Goal: Task Accomplishment & Management: Manage account settings

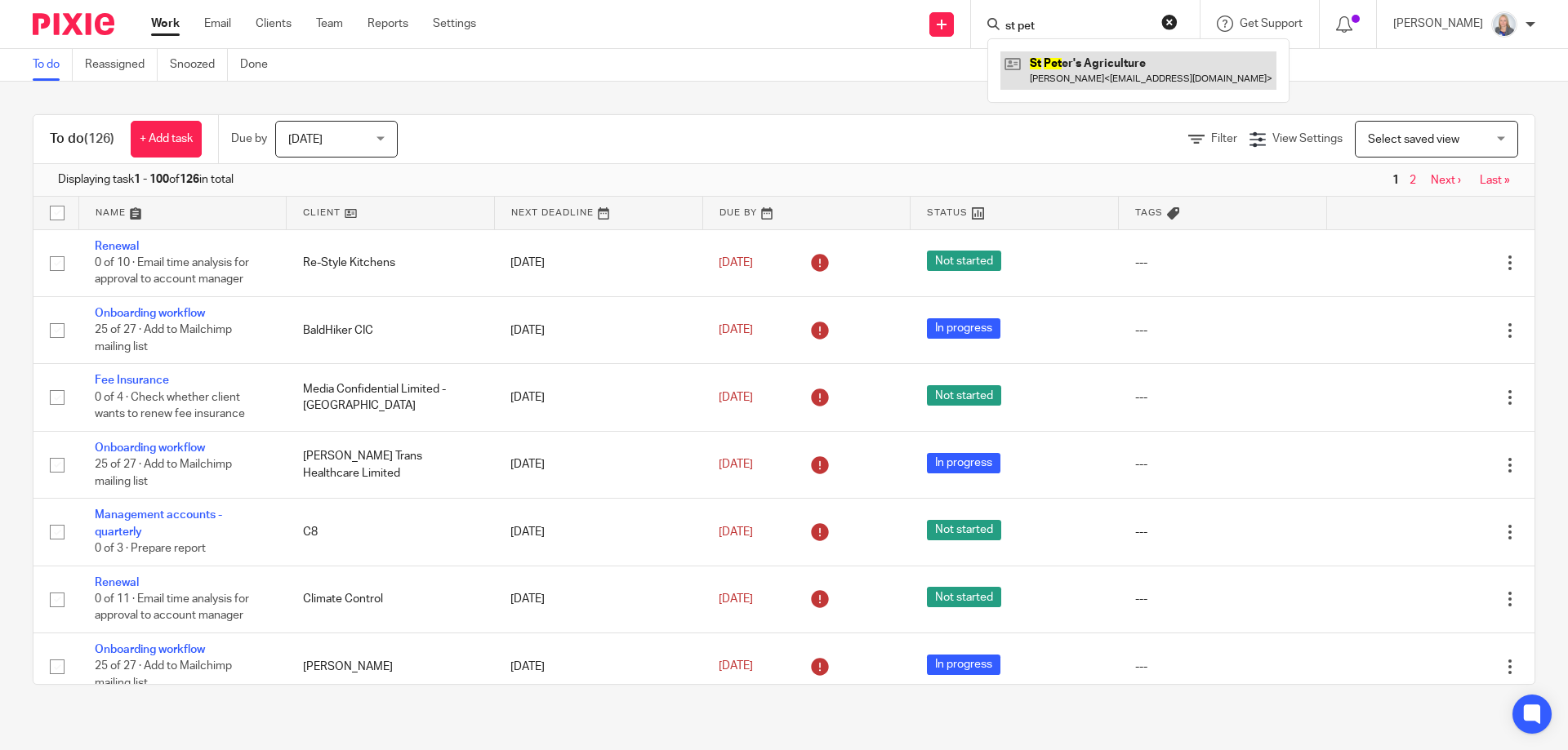
type input "st pet"
click at [1074, 62] on link at bounding box center [1139, 70] width 276 height 37
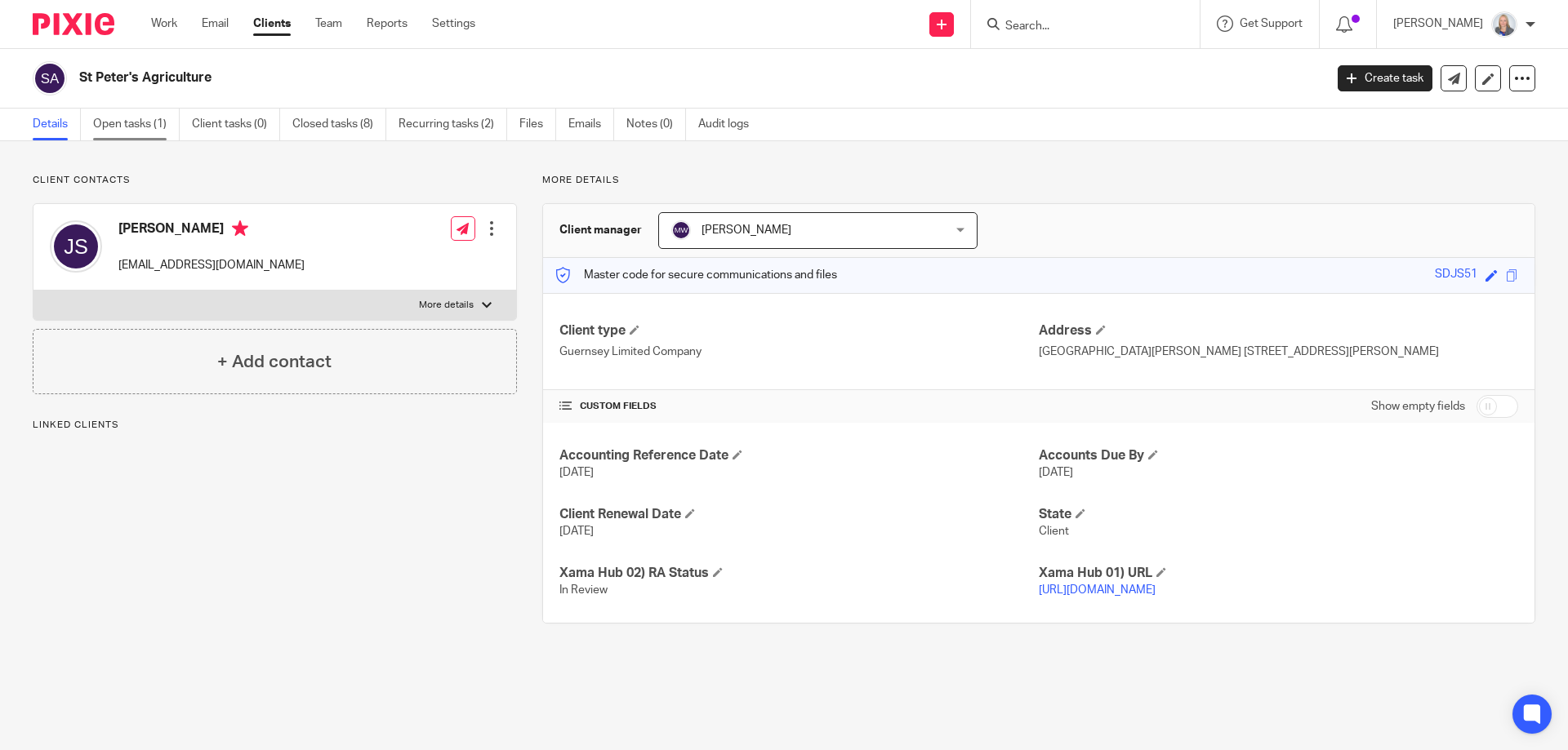
click at [121, 118] on link "Open tasks (1)" at bounding box center [136, 124] width 86 height 32
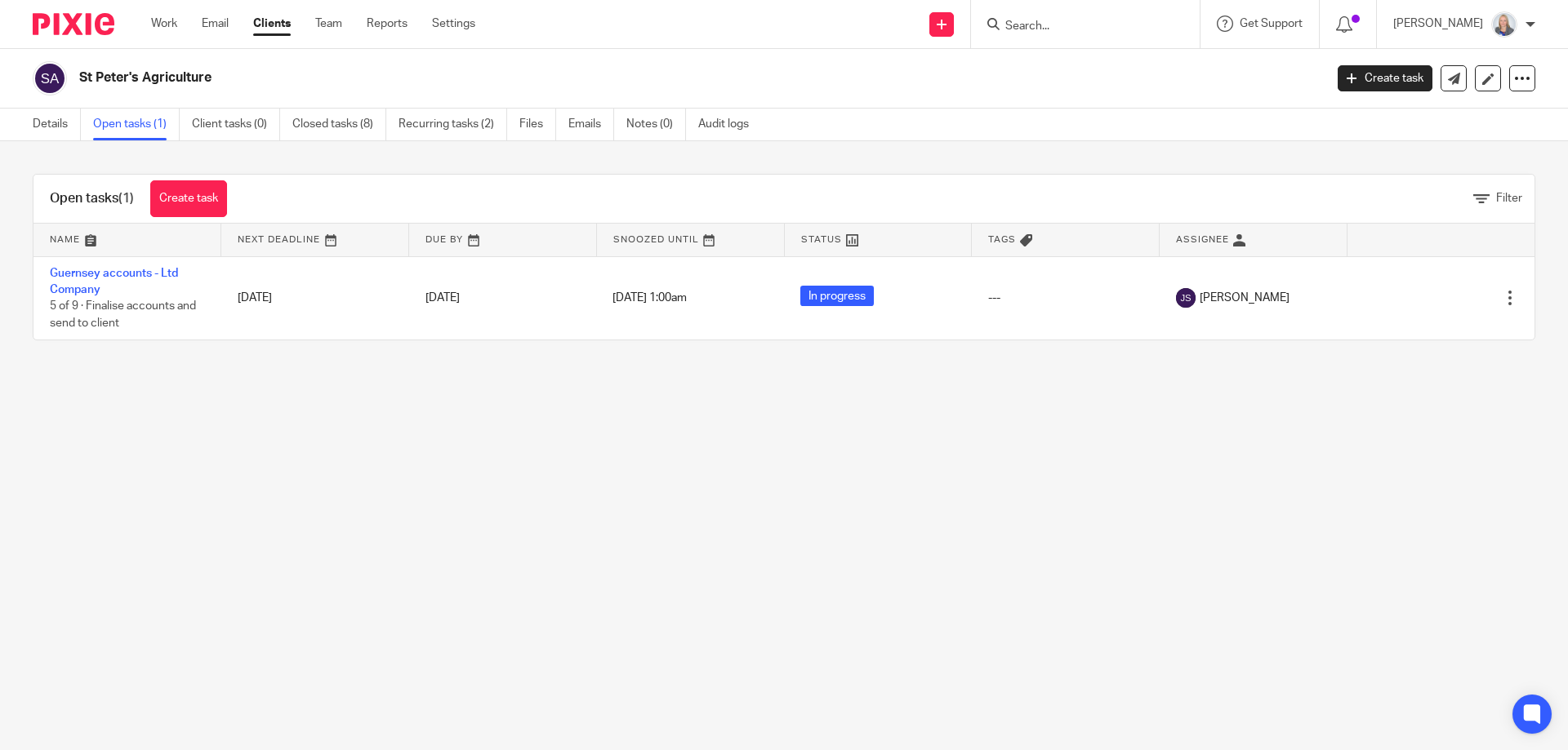
click at [145, 273] on link "Guernsey accounts - Ltd Company" at bounding box center [114, 281] width 128 height 28
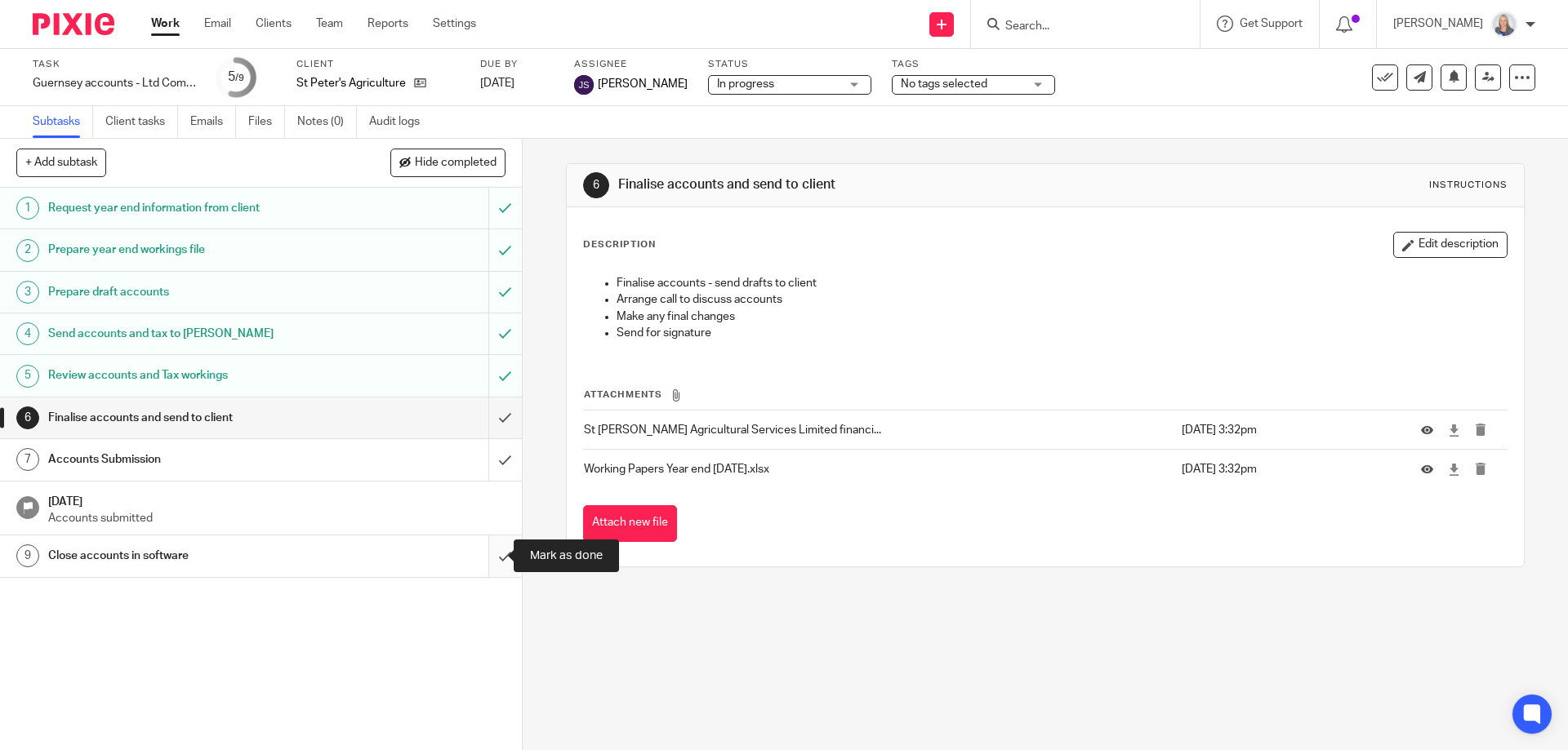
click at [484, 551] on input "submit" at bounding box center [261, 556] width 521 height 41
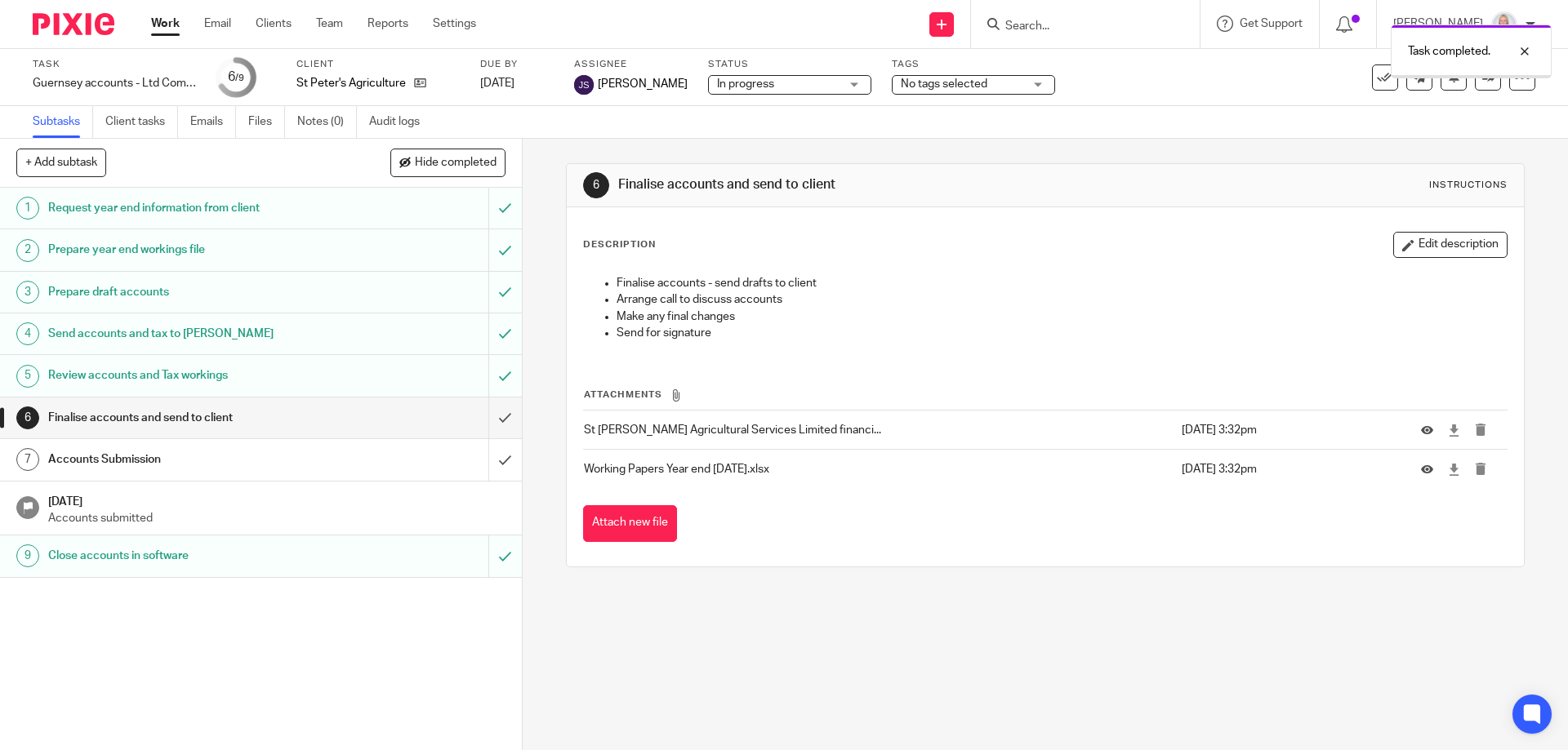
click at [488, 417] on input "submit" at bounding box center [261, 418] width 521 height 41
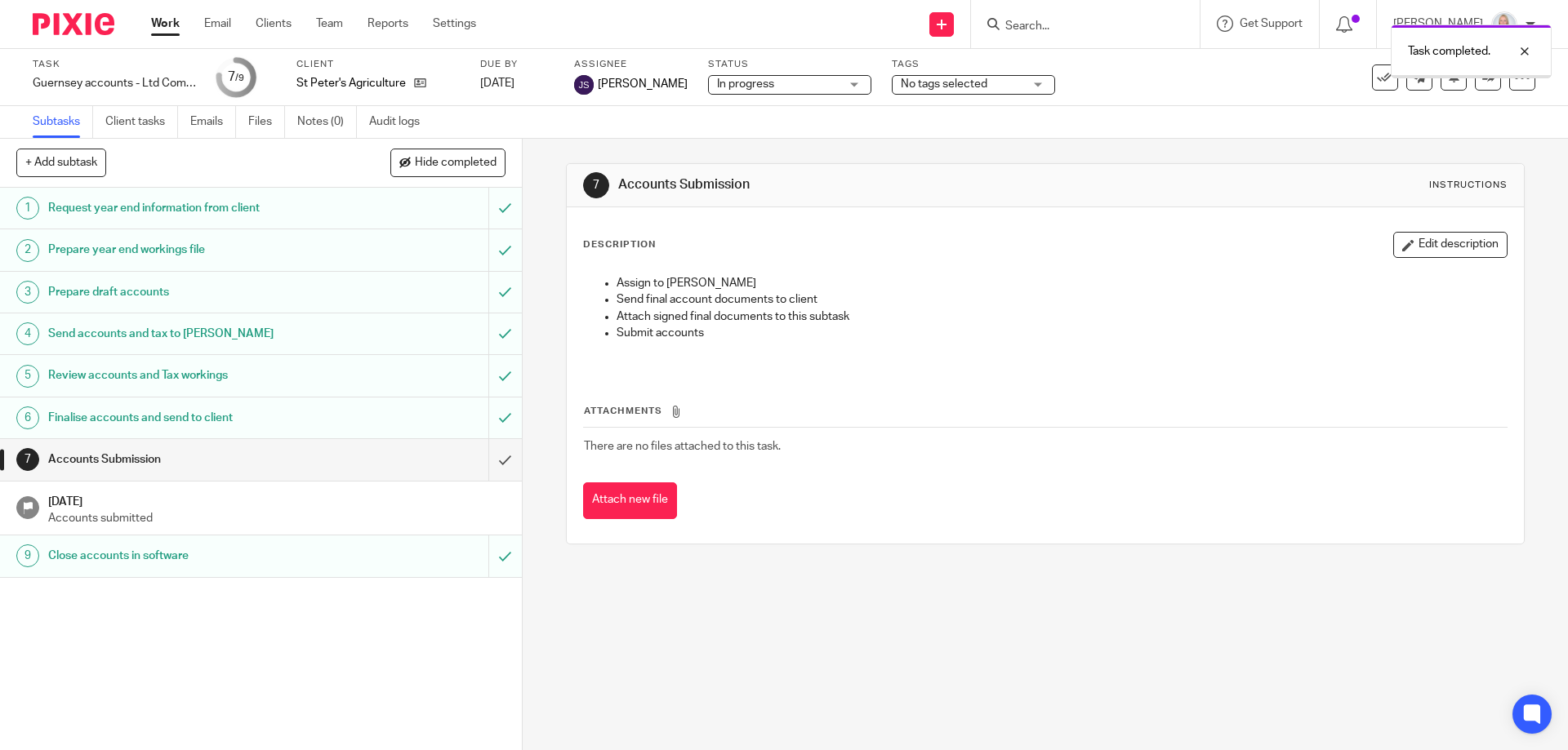
click at [613, 488] on button "Attach new file" at bounding box center [630, 500] width 94 height 36
click at [231, 402] on link "6 Finalise accounts and send to client" at bounding box center [243, 418] width 488 height 41
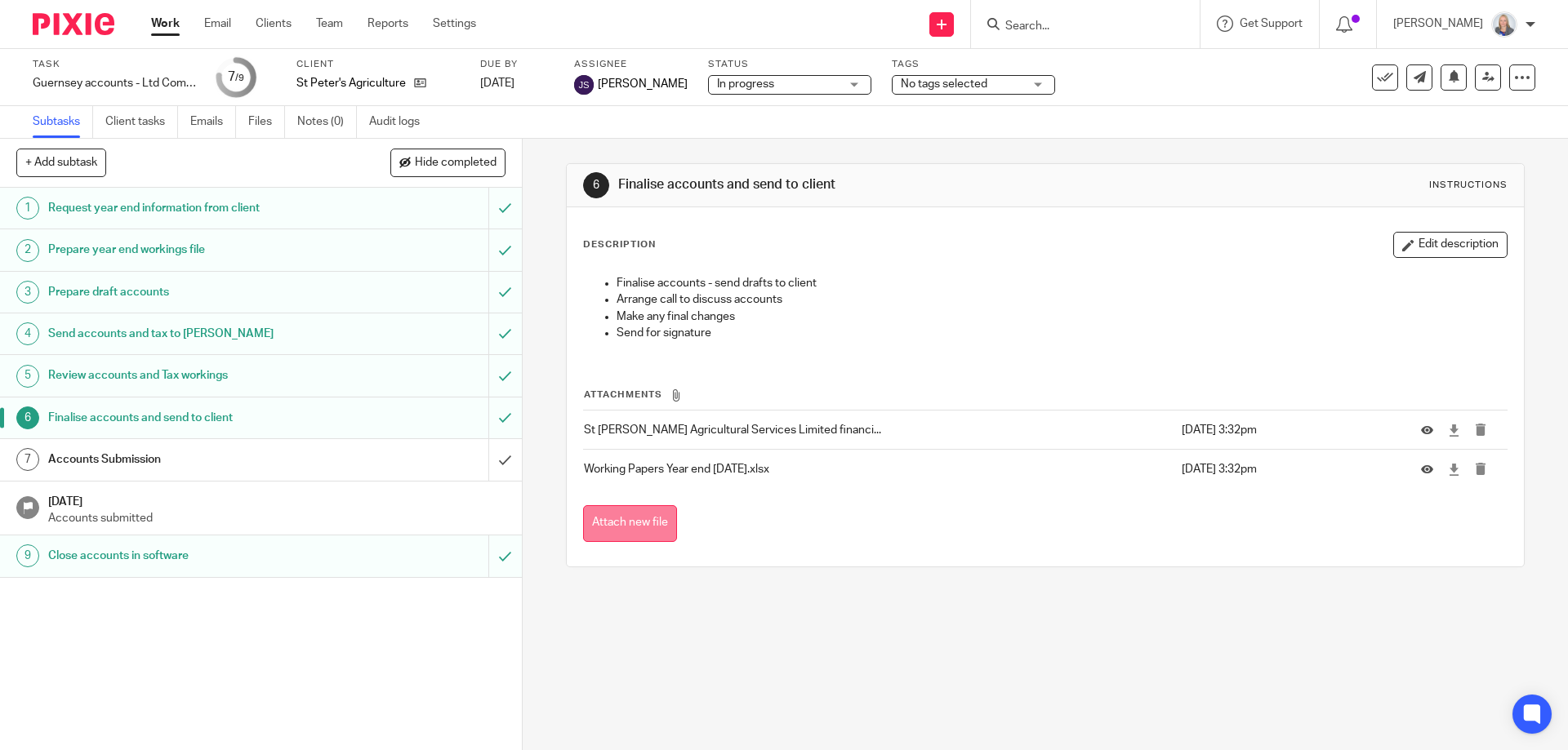
click at [635, 517] on button "Attach new file" at bounding box center [630, 523] width 94 height 36
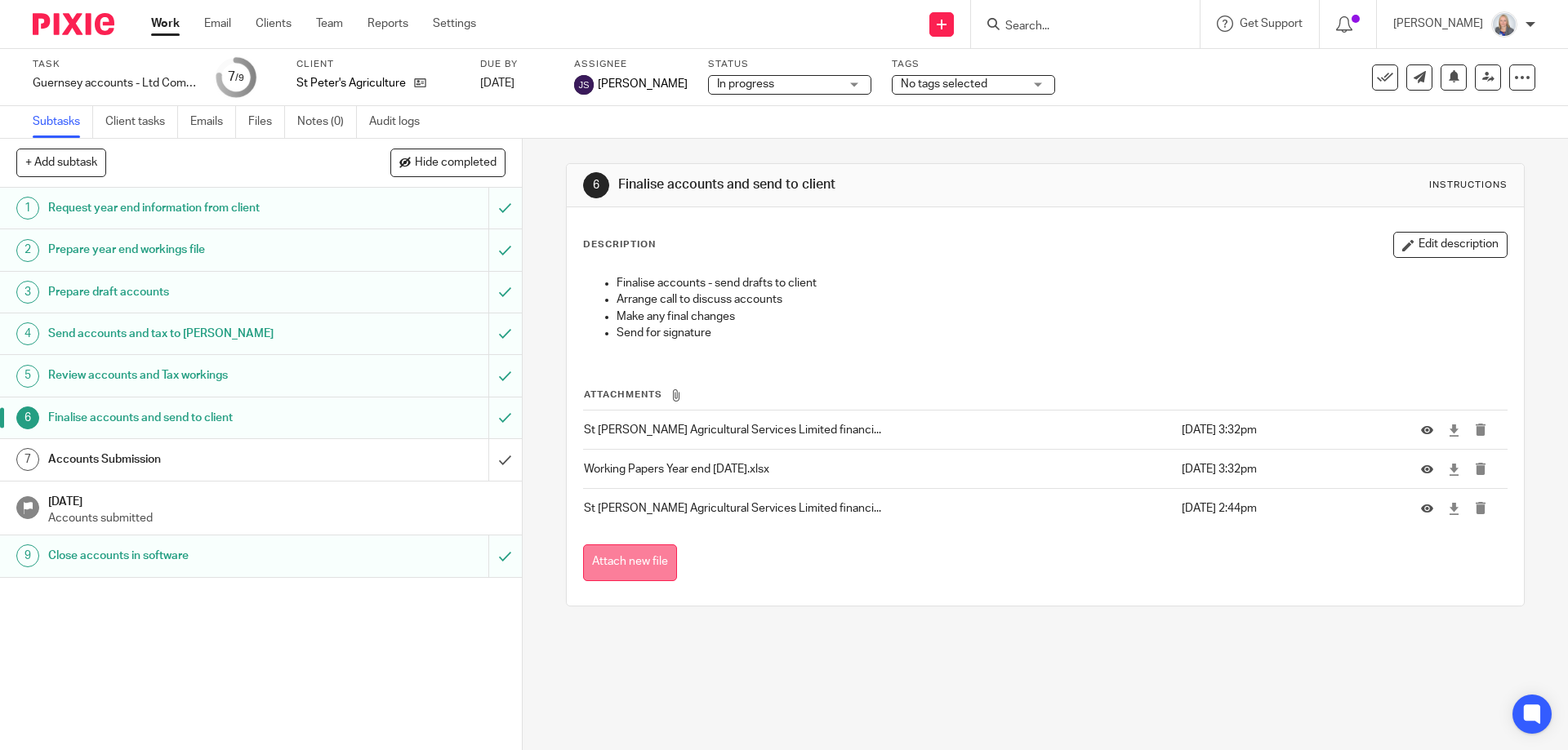
click at [634, 569] on button "Attach new file" at bounding box center [630, 562] width 94 height 36
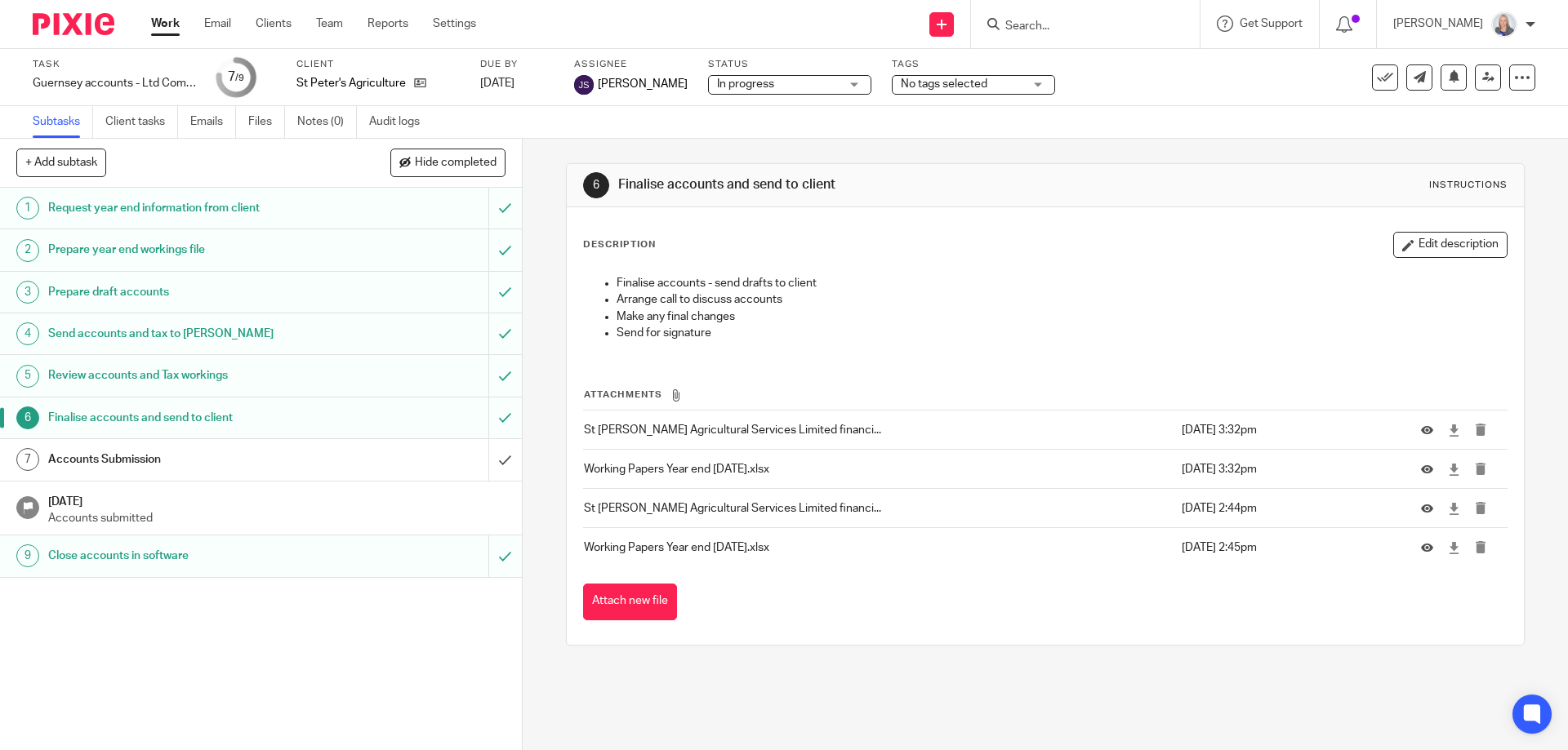
click at [264, 377] on h1 "Review accounts and Tax workings" at bounding box center [189, 375] width 283 height 25
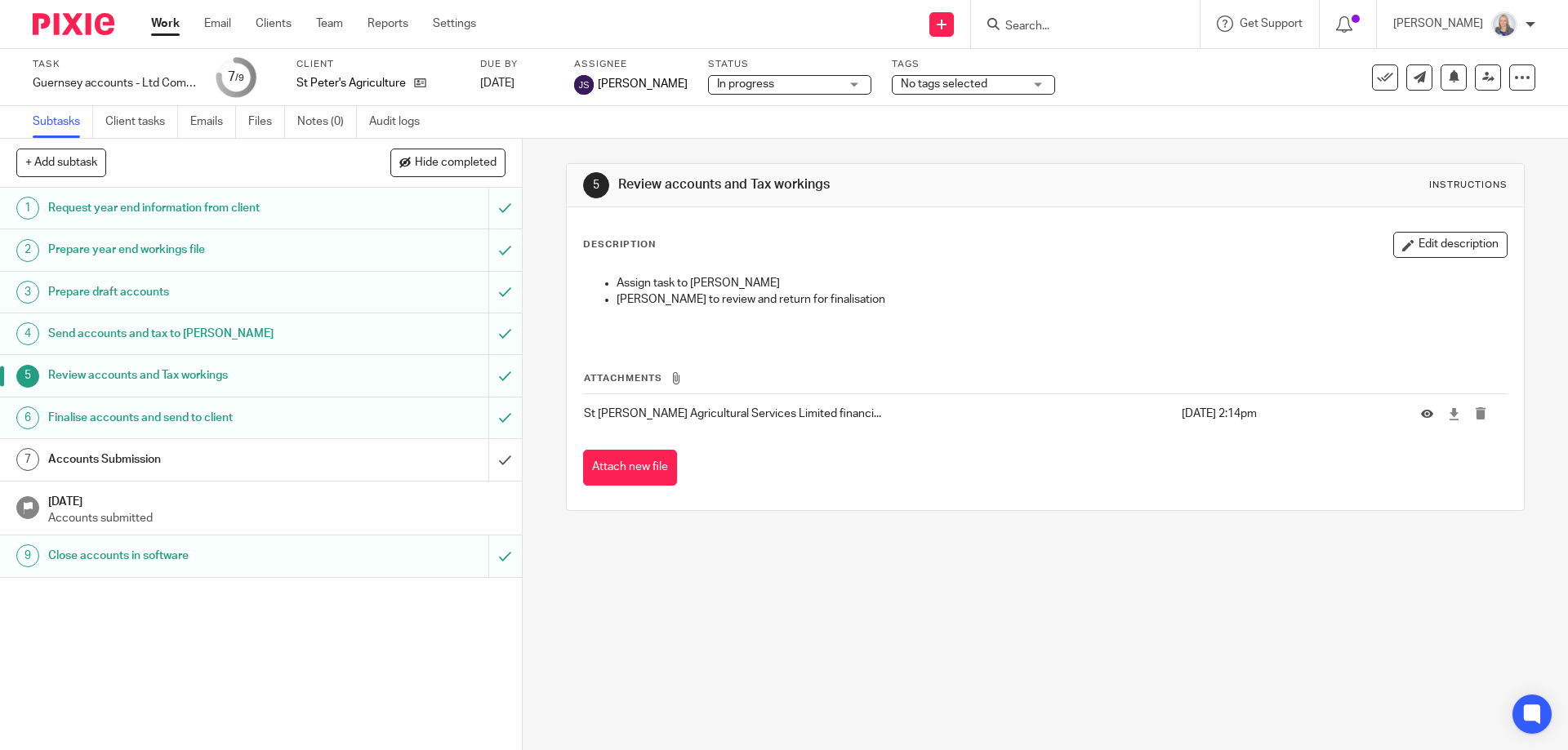
click at [273, 421] on h1 "Finalise accounts and send to client" at bounding box center [189, 418] width 283 height 25
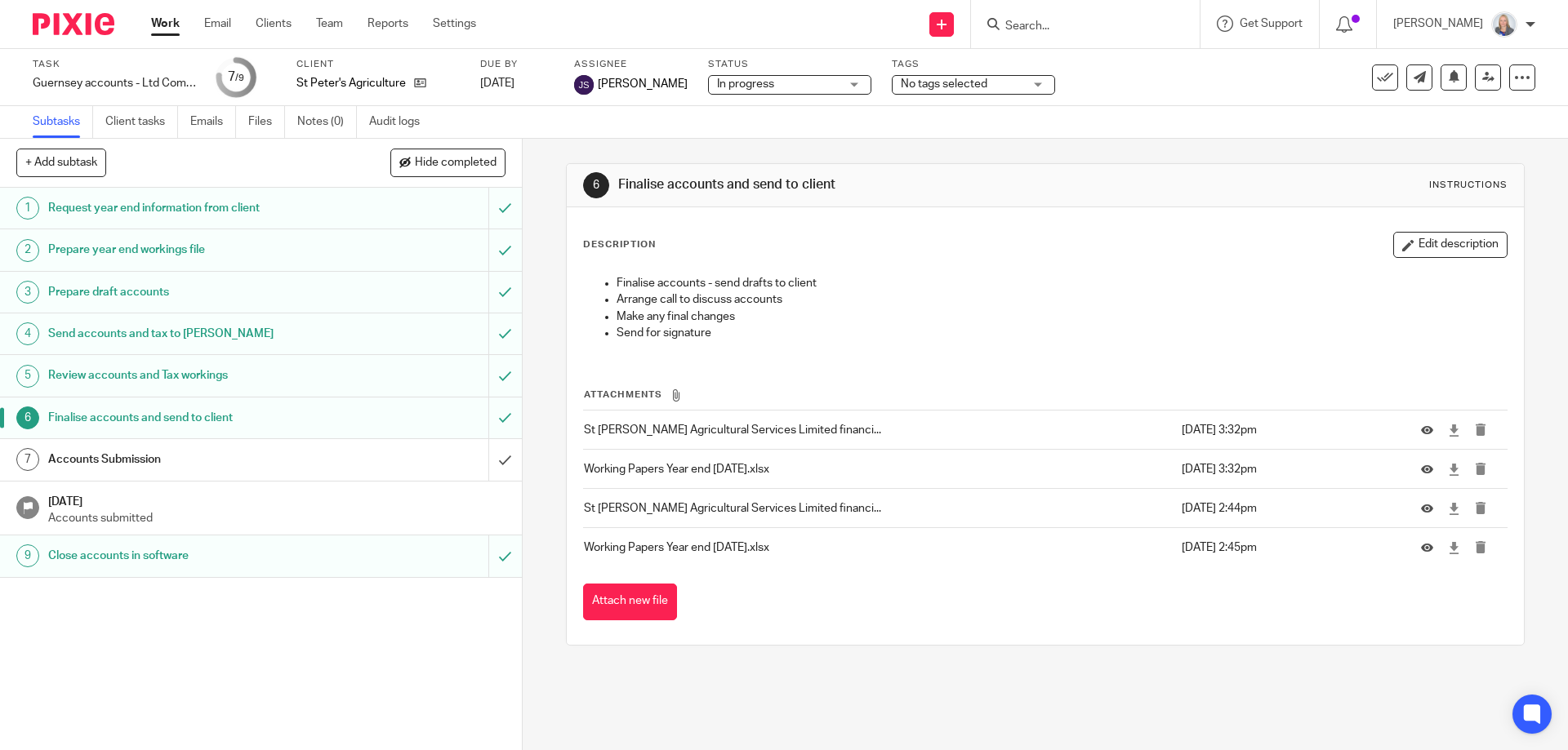
click at [327, 388] on link "5 Review accounts and Tax workings" at bounding box center [243, 375] width 488 height 41
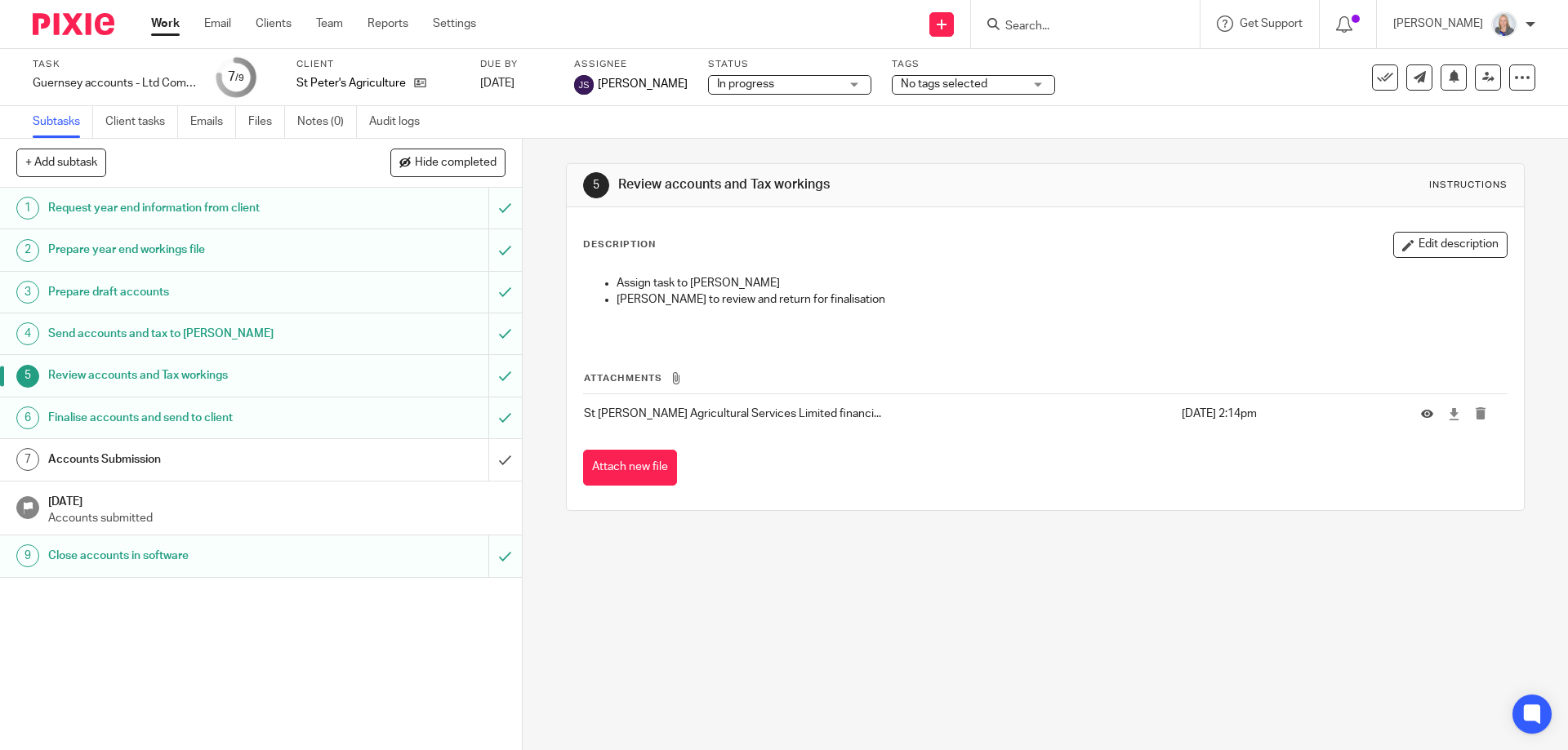
click at [322, 458] on div "Accounts Submission" at bounding box center [260, 460] width 424 height 25
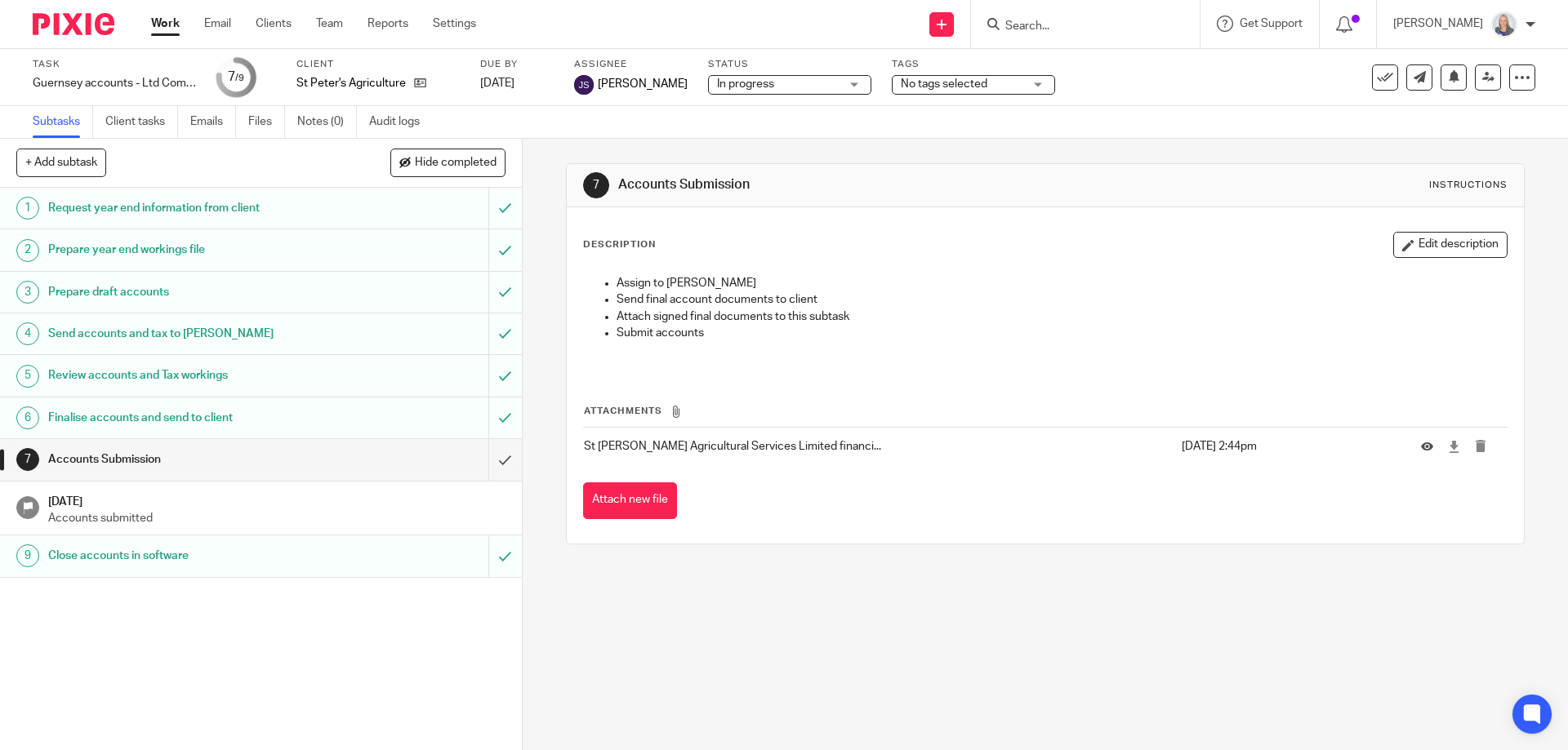
click at [290, 412] on h1 "Finalise accounts and send to client" at bounding box center [189, 418] width 283 height 25
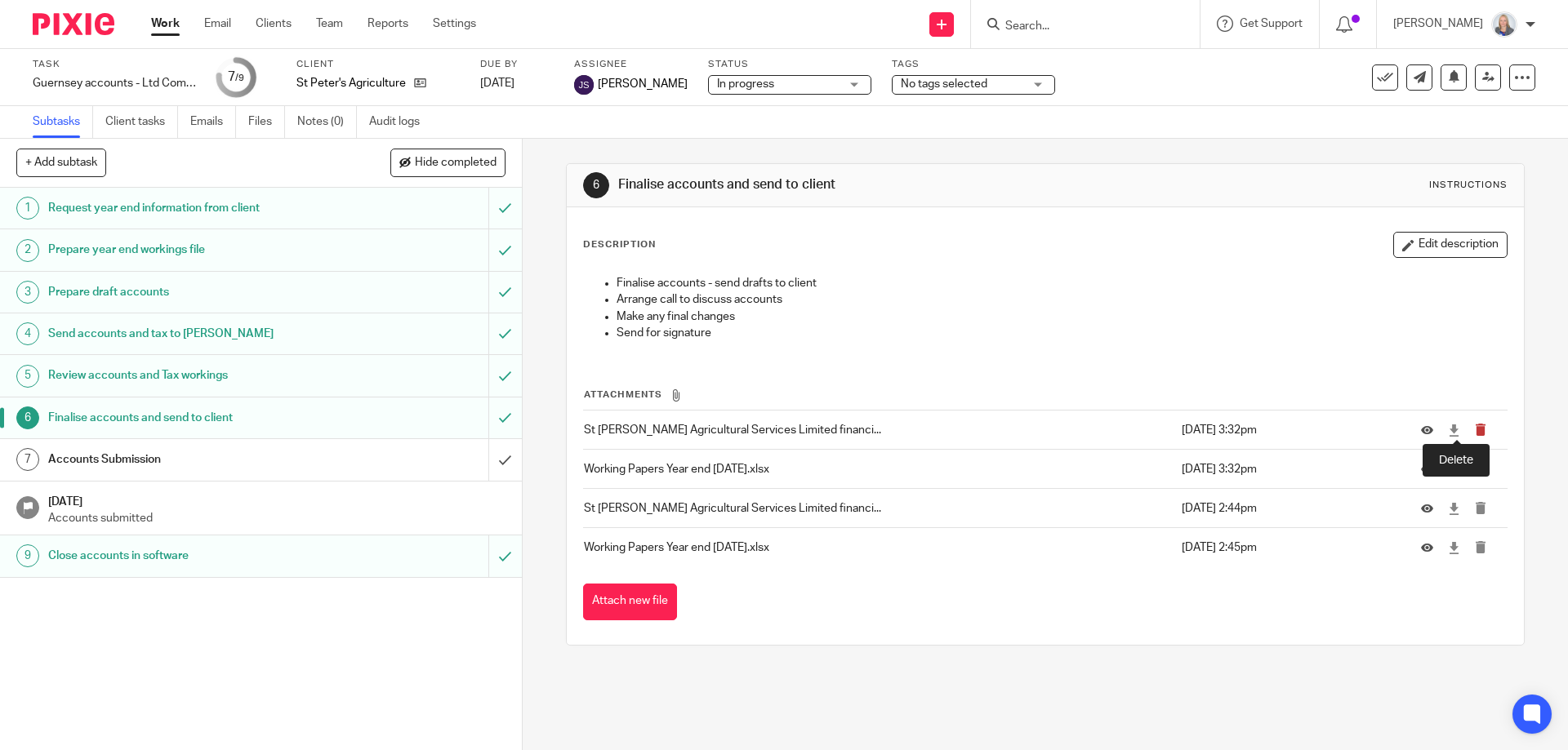
click at [1474, 430] on icon "submit" at bounding box center [1480, 429] width 12 height 12
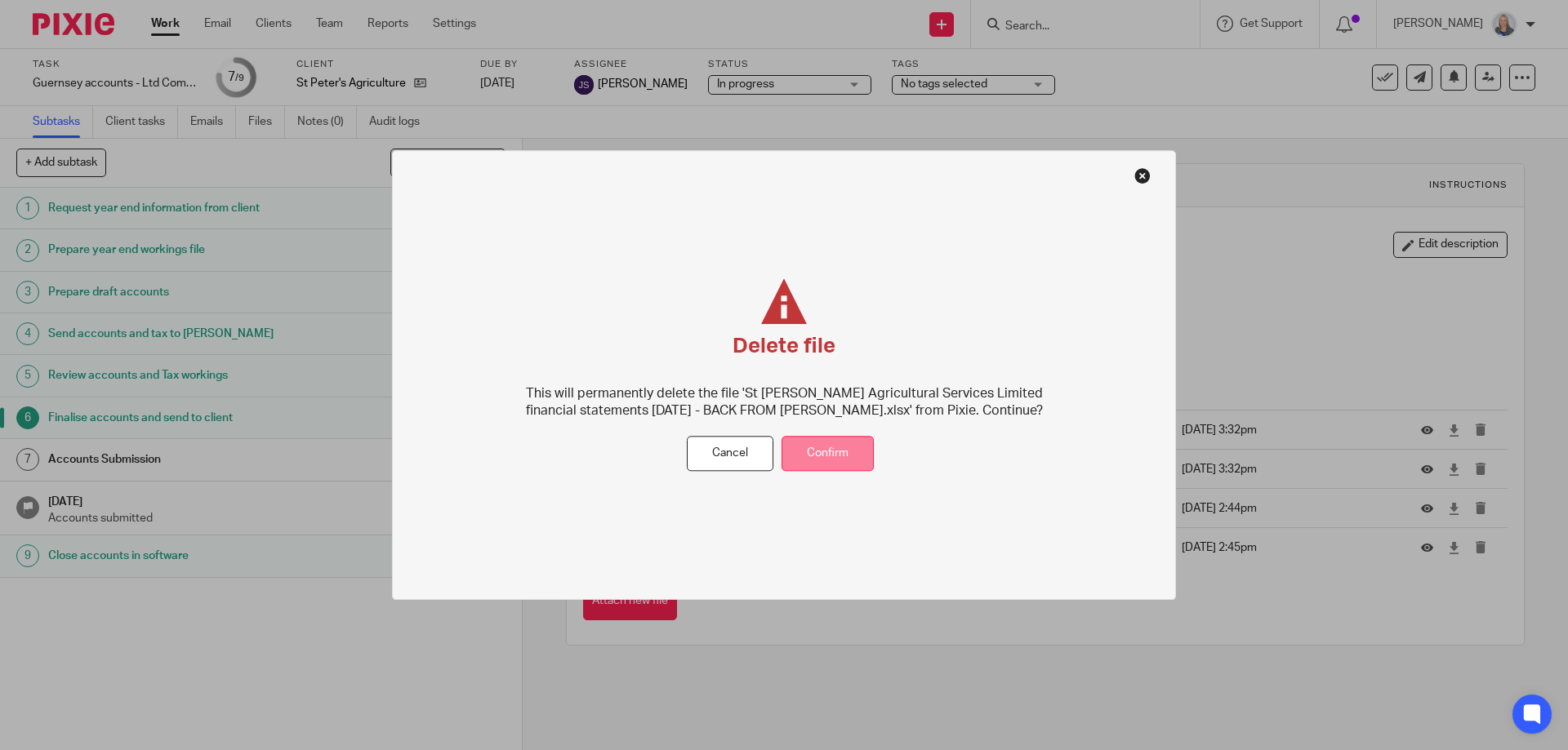
drag, startPoint x: 849, startPoint y: 443, endPoint x: 980, endPoint y: 454, distance: 131.5
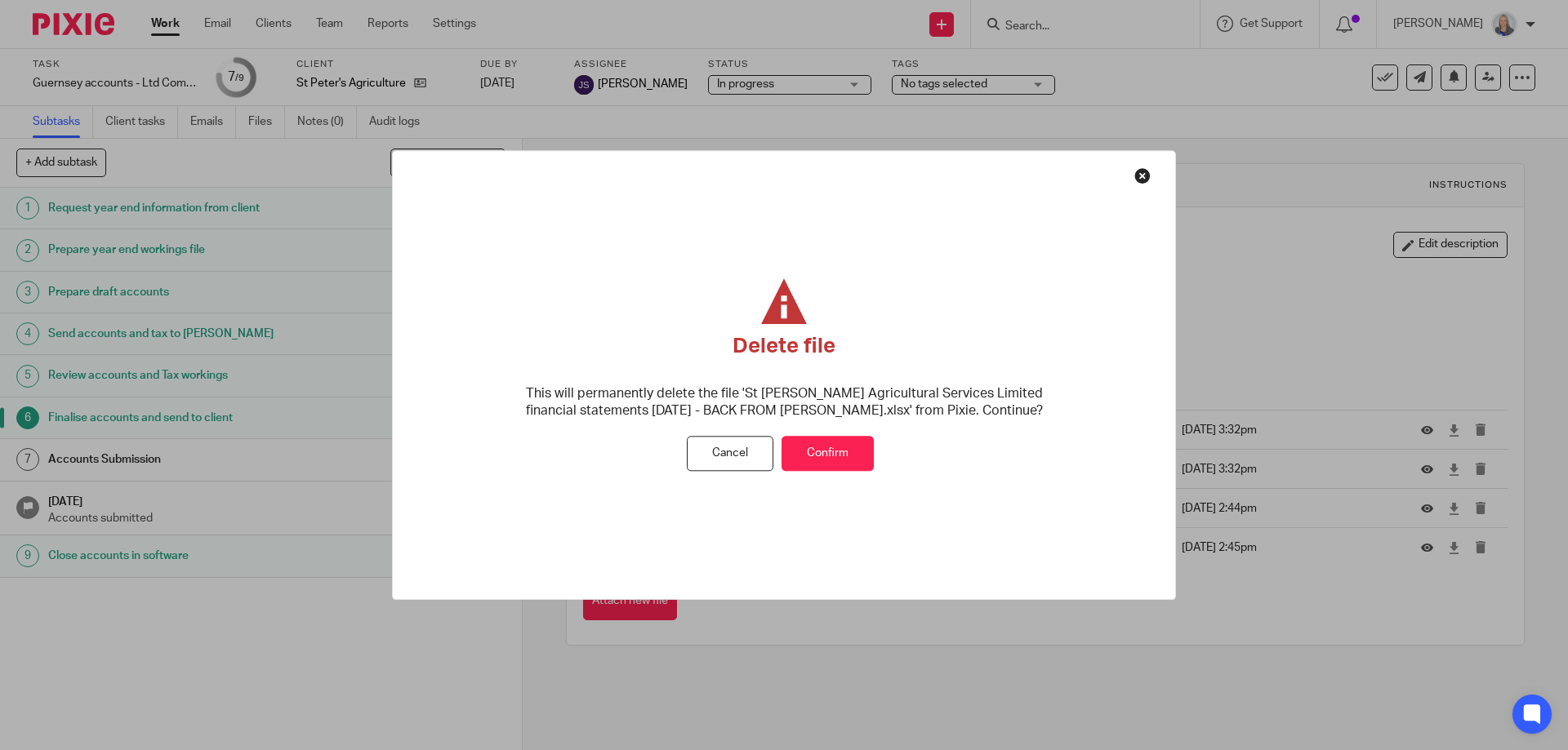
click at [850, 444] on button "Confirm" at bounding box center [827, 454] width 92 height 35
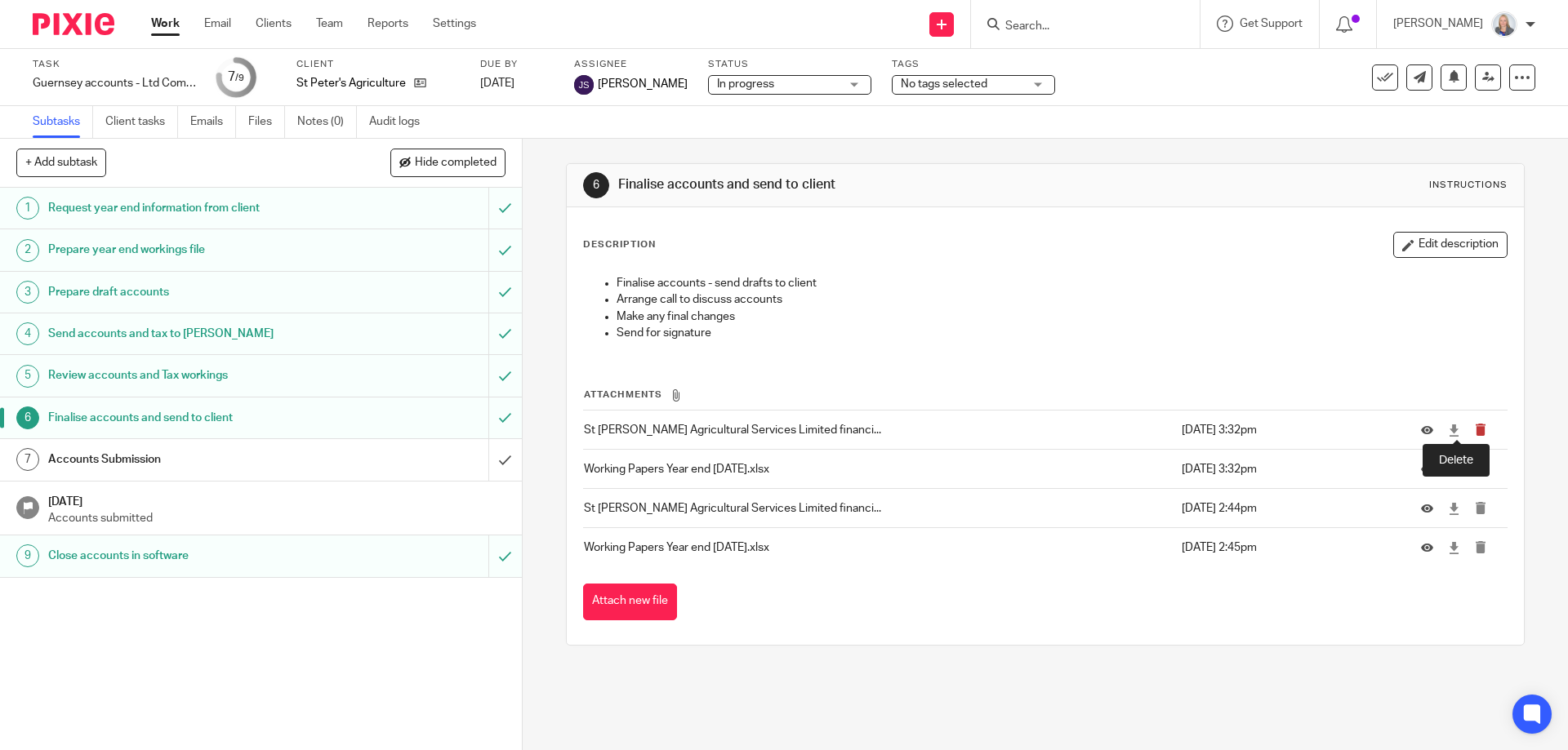
click at [1474, 432] on icon "submit" at bounding box center [1480, 429] width 12 height 12
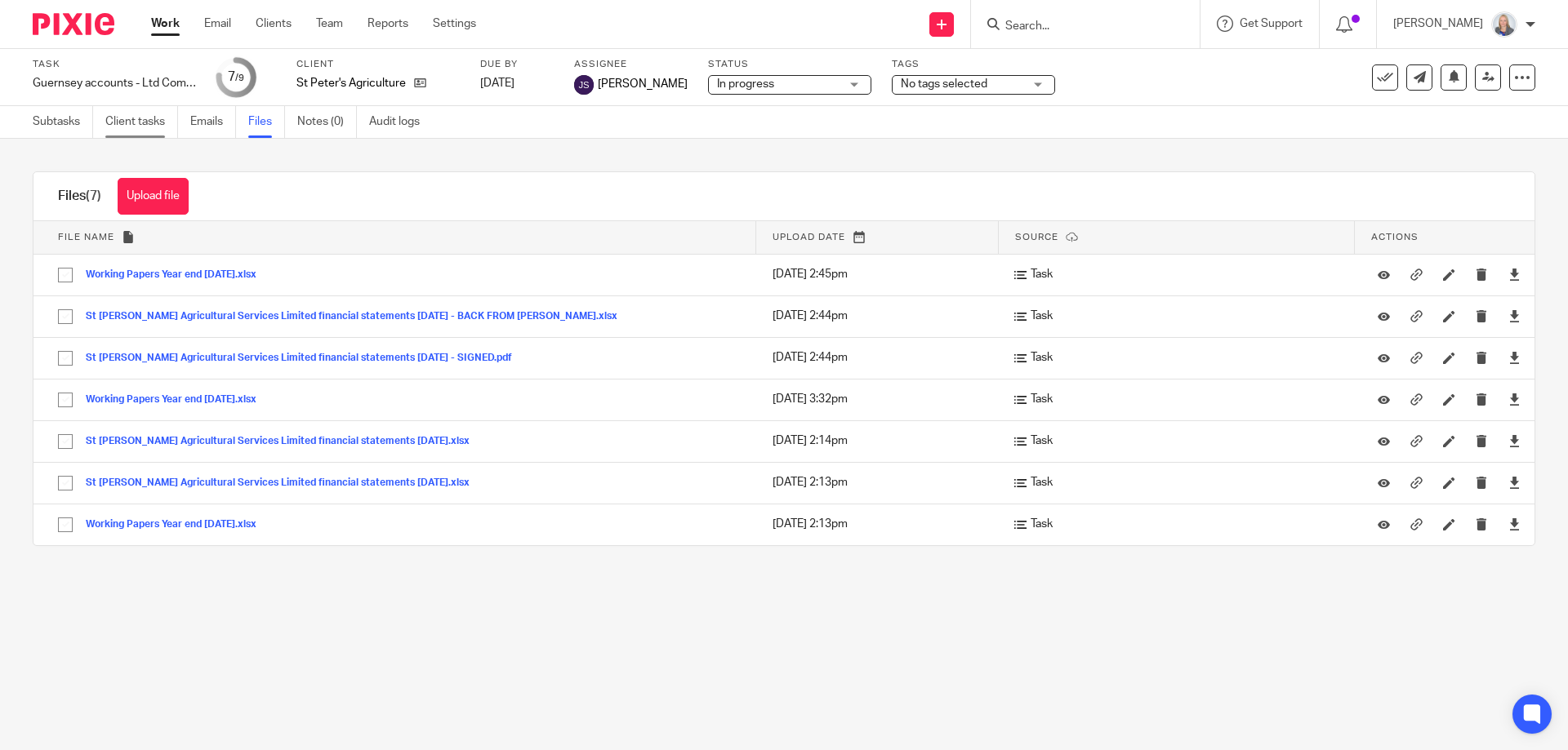
click at [124, 124] on link "Client tasks" at bounding box center [142, 122] width 73 height 32
click at [66, 126] on link "Subtasks" at bounding box center [62, 122] width 60 height 32
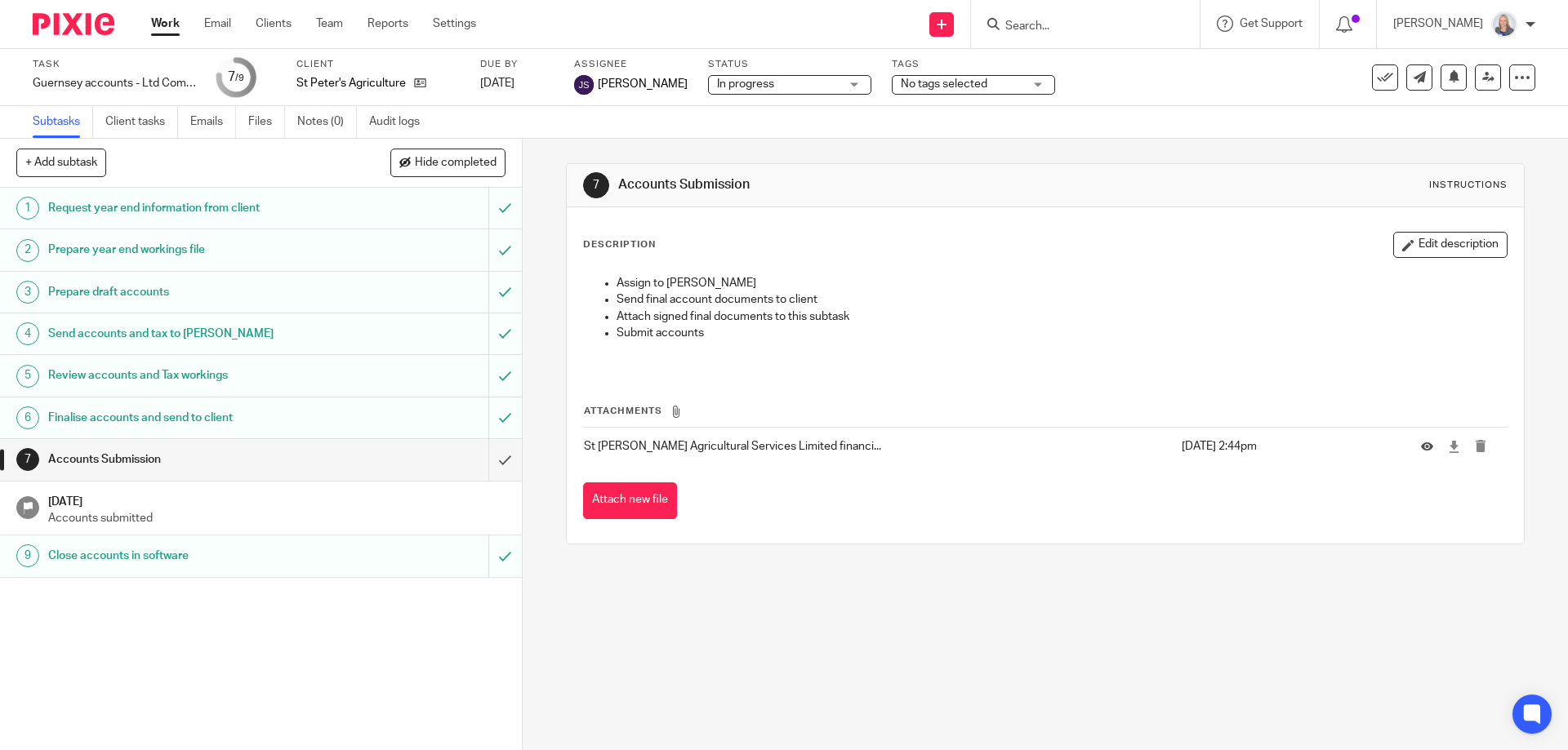
click at [339, 409] on div "Finalise accounts and send to client" at bounding box center [260, 418] width 424 height 25
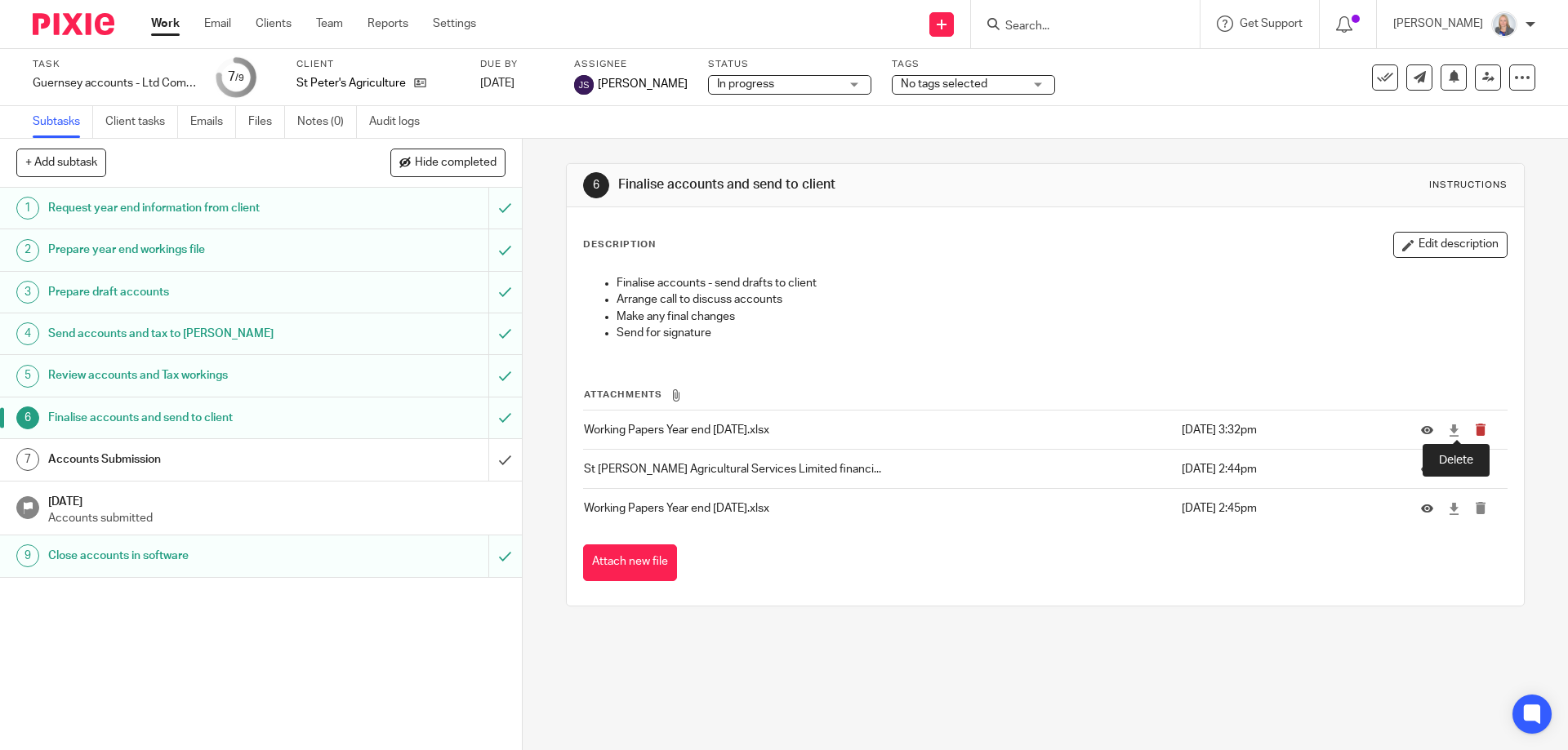
click at [1474, 431] on icon "submit" at bounding box center [1480, 429] width 12 height 12
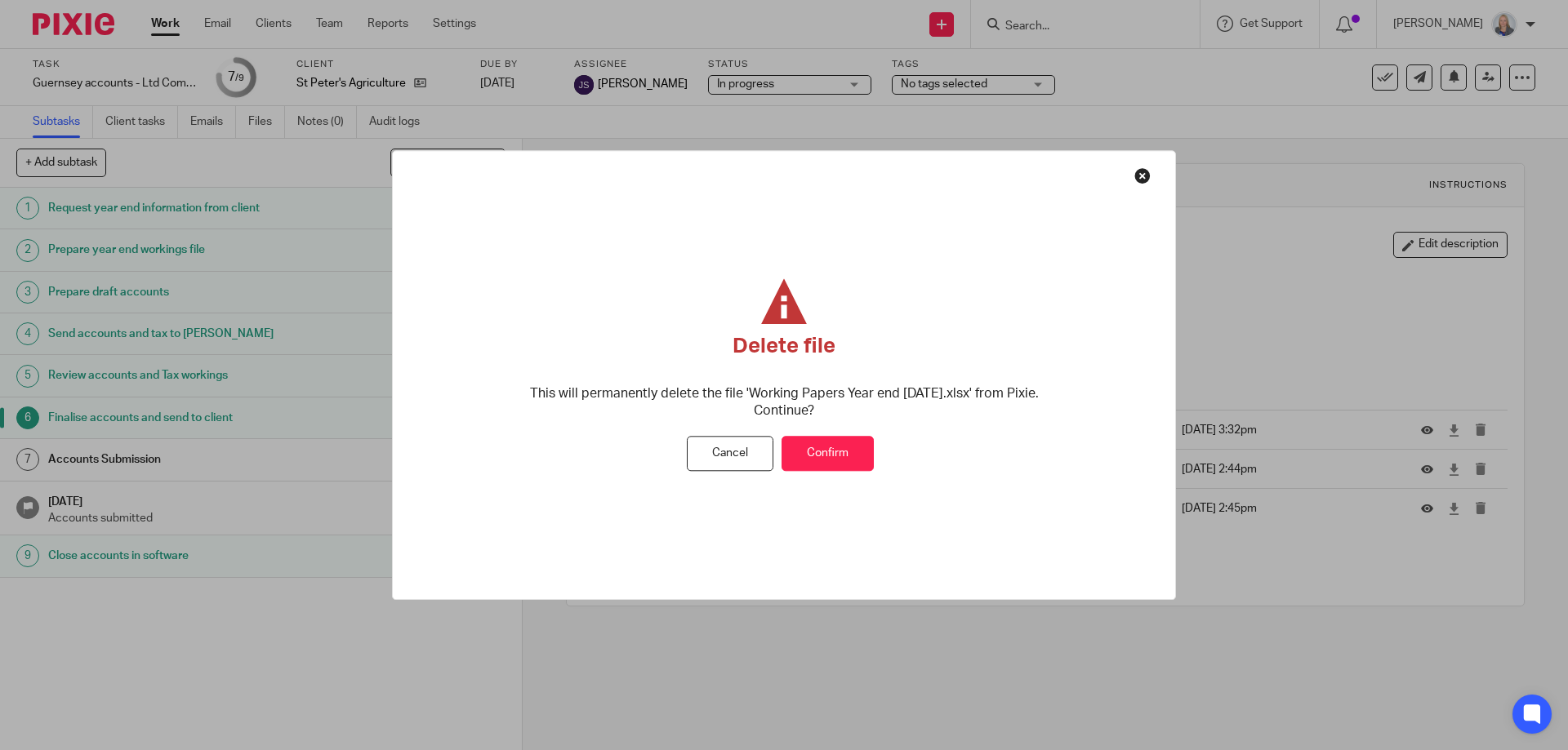
drag, startPoint x: 818, startPoint y: 445, endPoint x: 824, endPoint y: 465, distance: 20.9
click at [818, 446] on button "Confirm" at bounding box center [827, 454] width 92 height 35
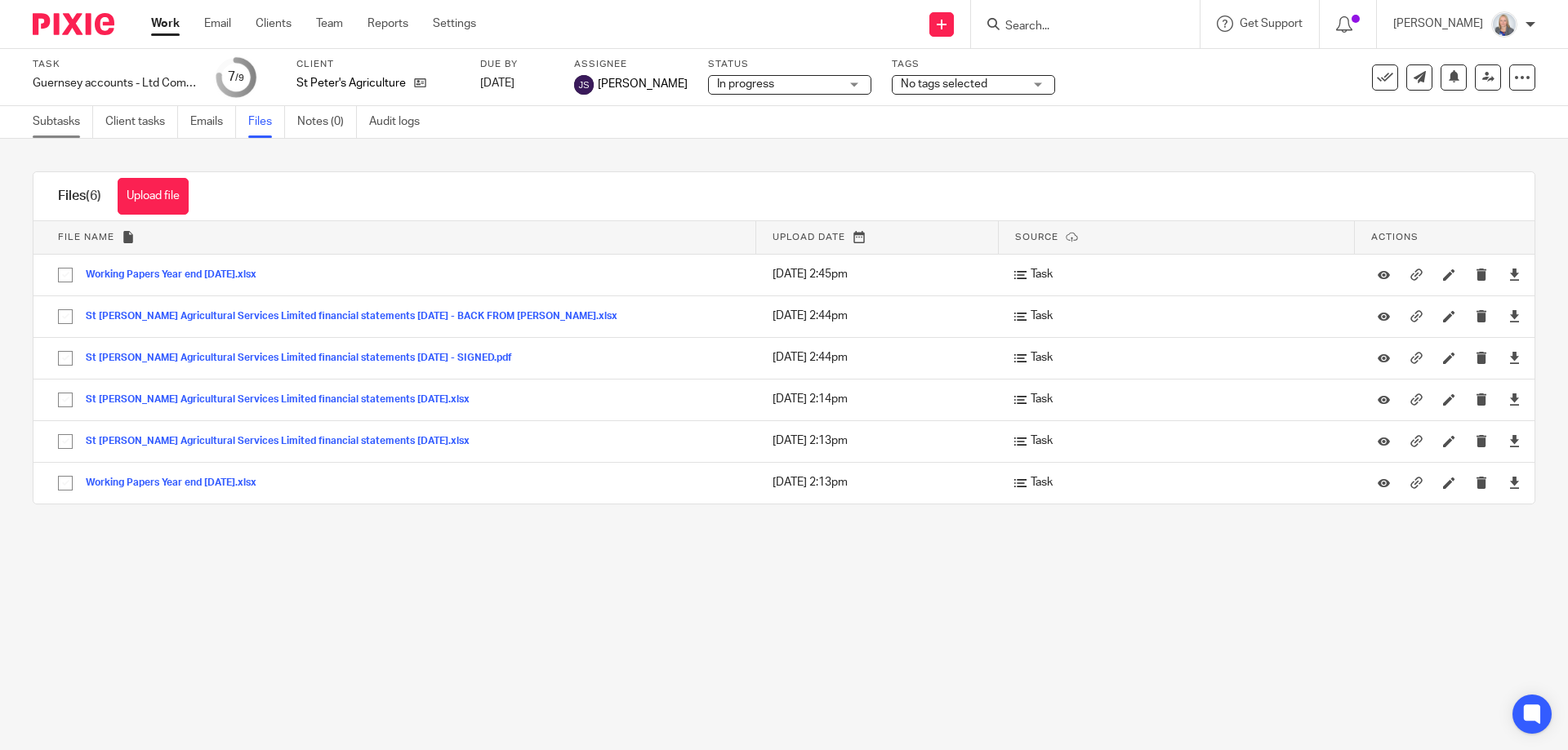
click at [46, 118] on link "Subtasks" at bounding box center [62, 122] width 60 height 32
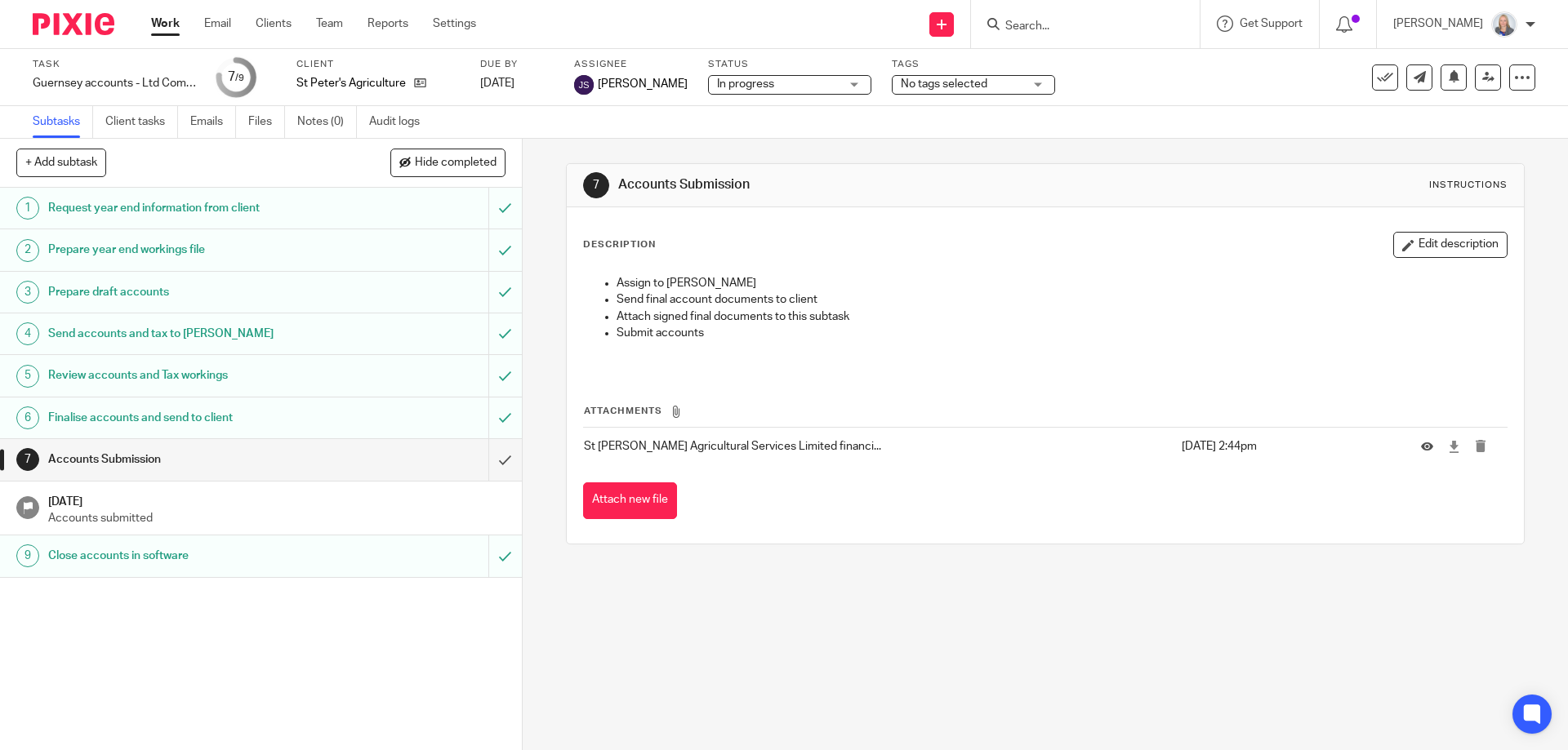
click at [1065, 19] on input "Search" at bounding box center [1076, 26] width 147 height 14
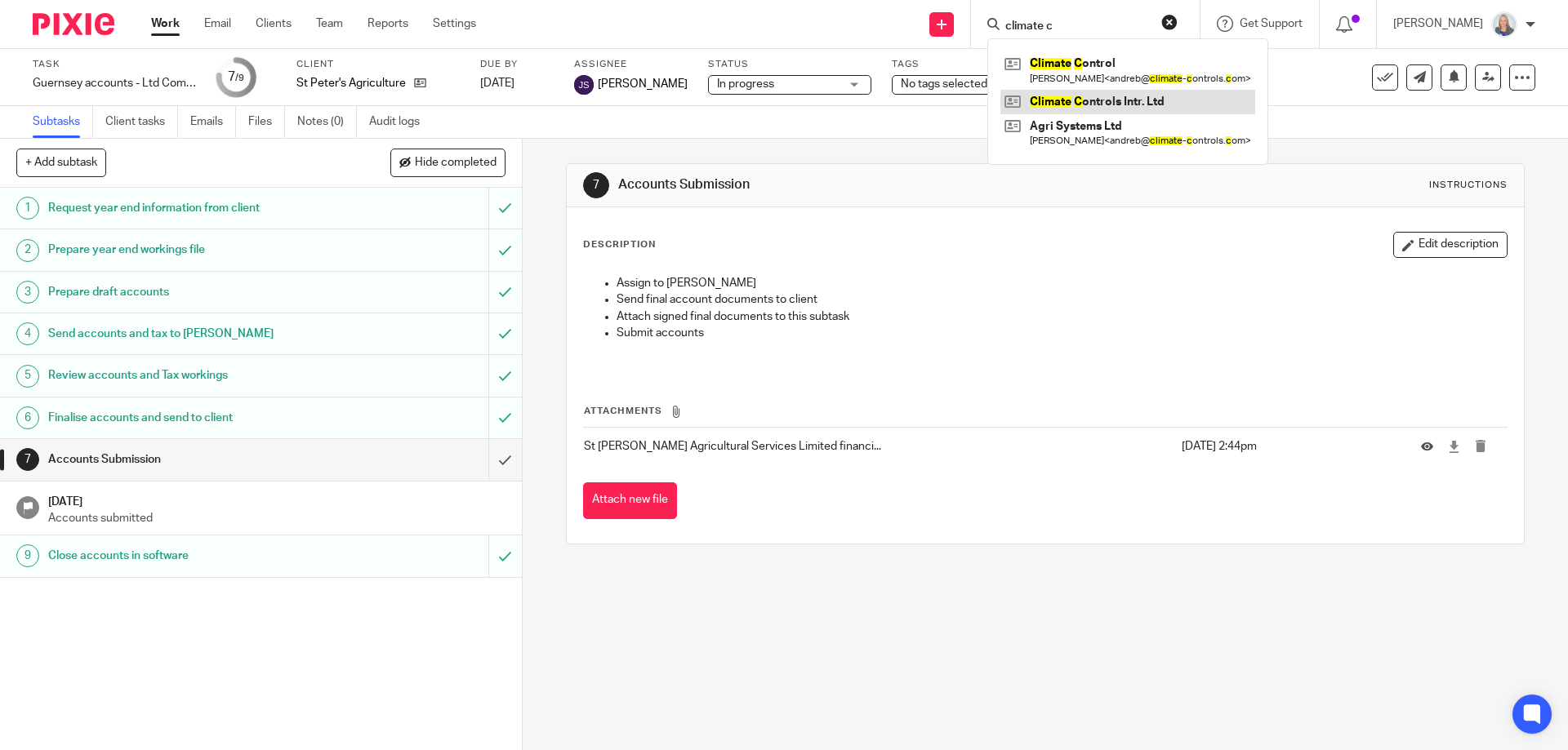
type input "climate c"
click at [1076, 99] on link at bounding box center [1128, 102] width 255 height 25
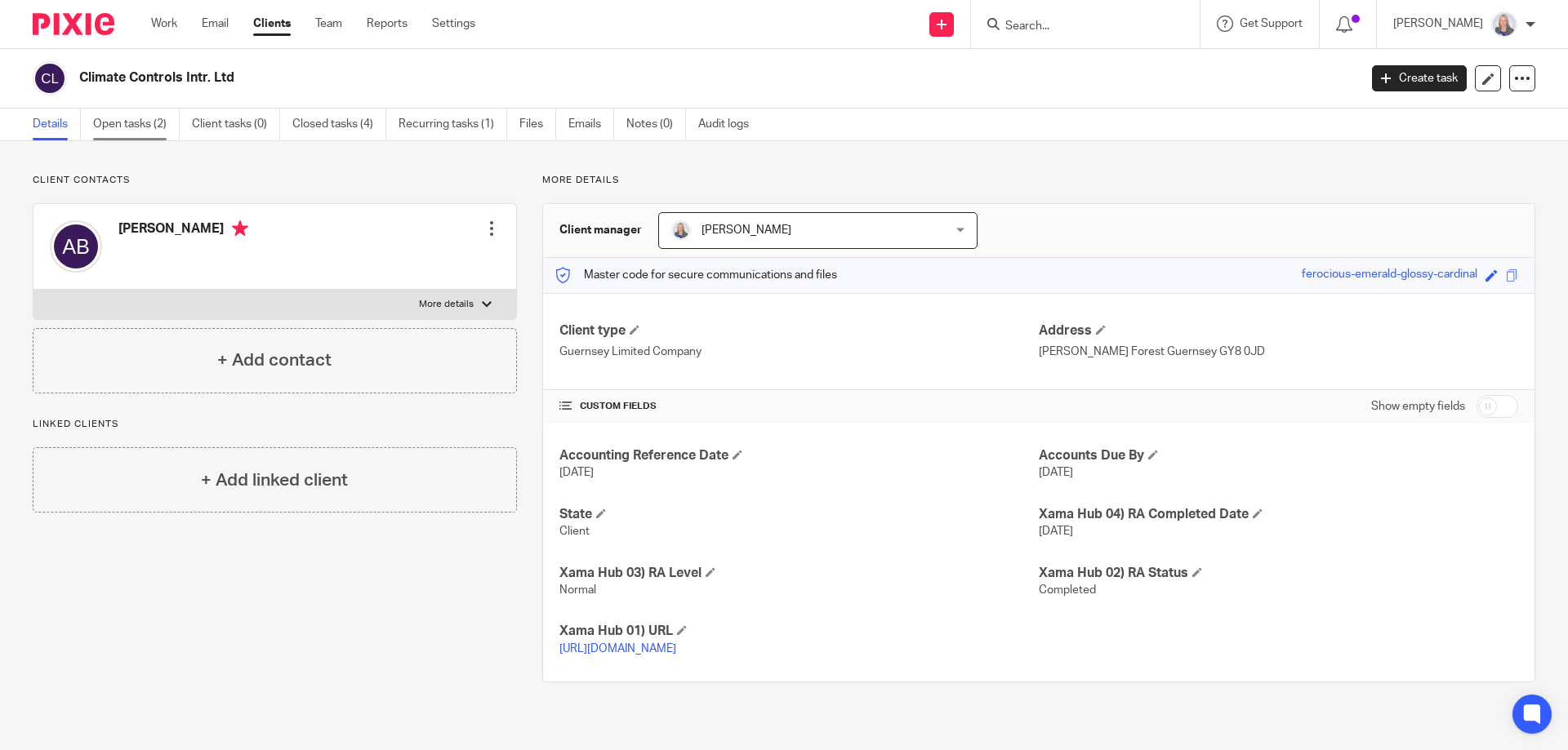
click at [137, 130] on link "Open tasks (2)" at bounding box center [136, 124] width 86 height 32
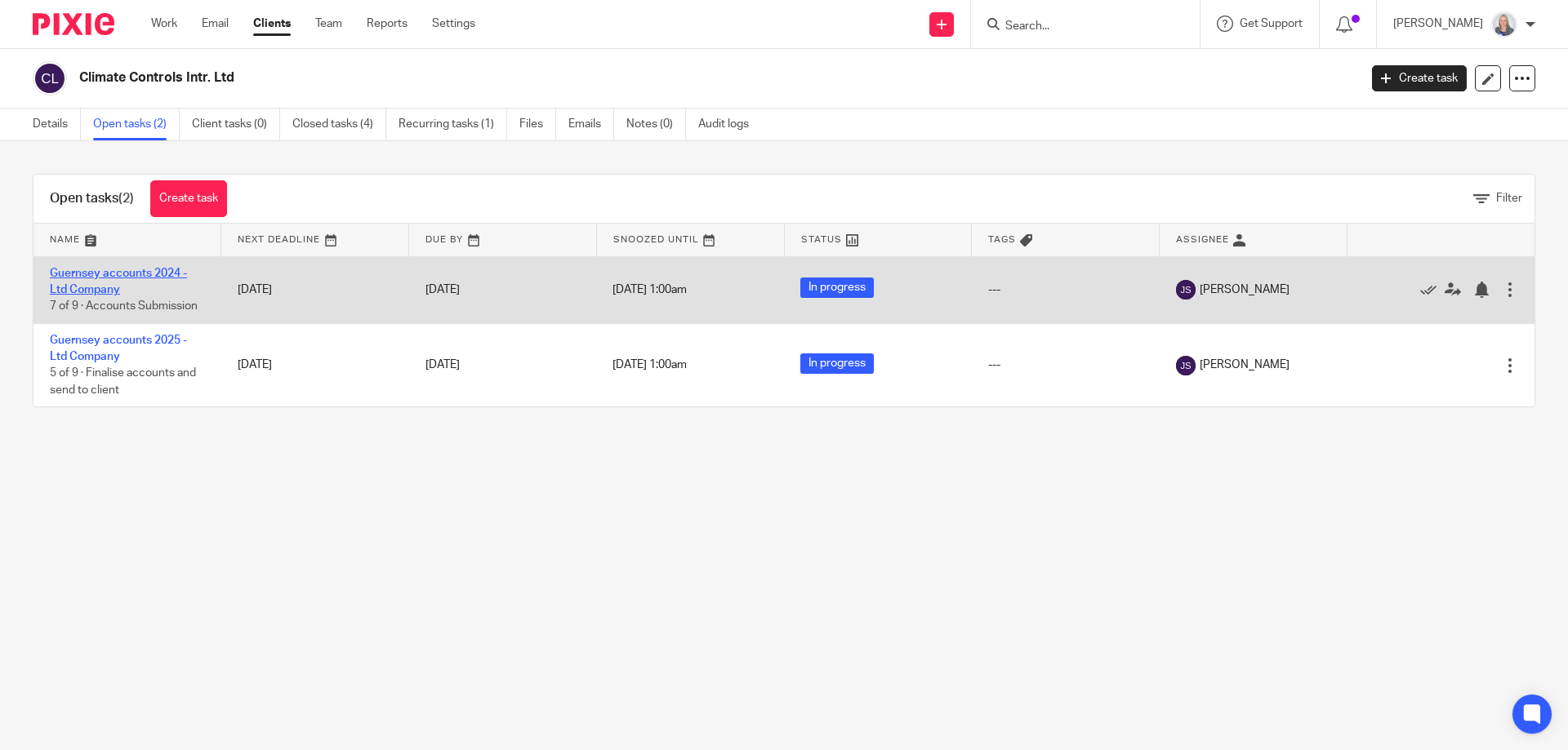
click at [99, 270] on link "Guernsey accounts 2024 - Ltd Company" at bounding box center [118, 281] width 137 height 28
